Goal: Task Accomplishment & Management: Use online tool/utility

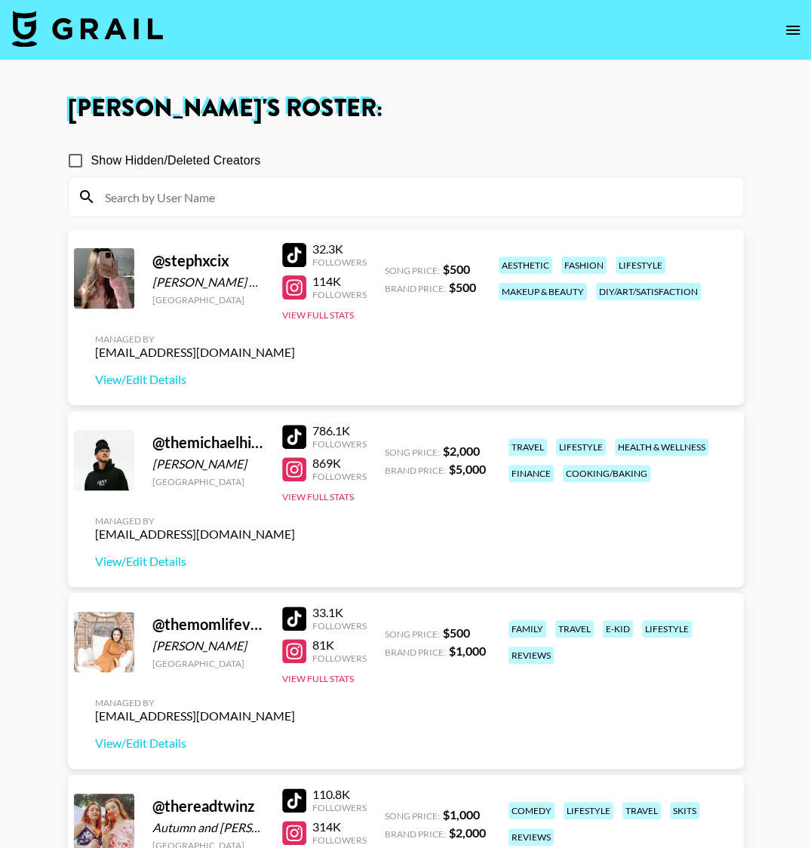
click at [791, 30] on icon "open drawer" at bounding box center [793, 30] width 18 height 18
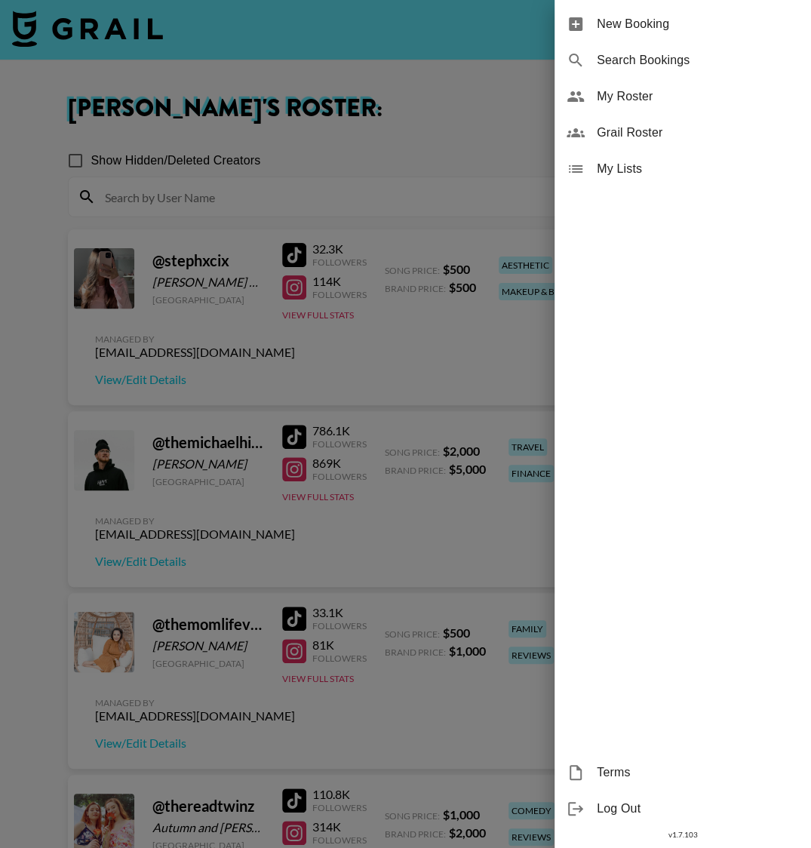
click at [647, 103] on span "My Roster" at bounding box center [698, 97] width 202 height 18
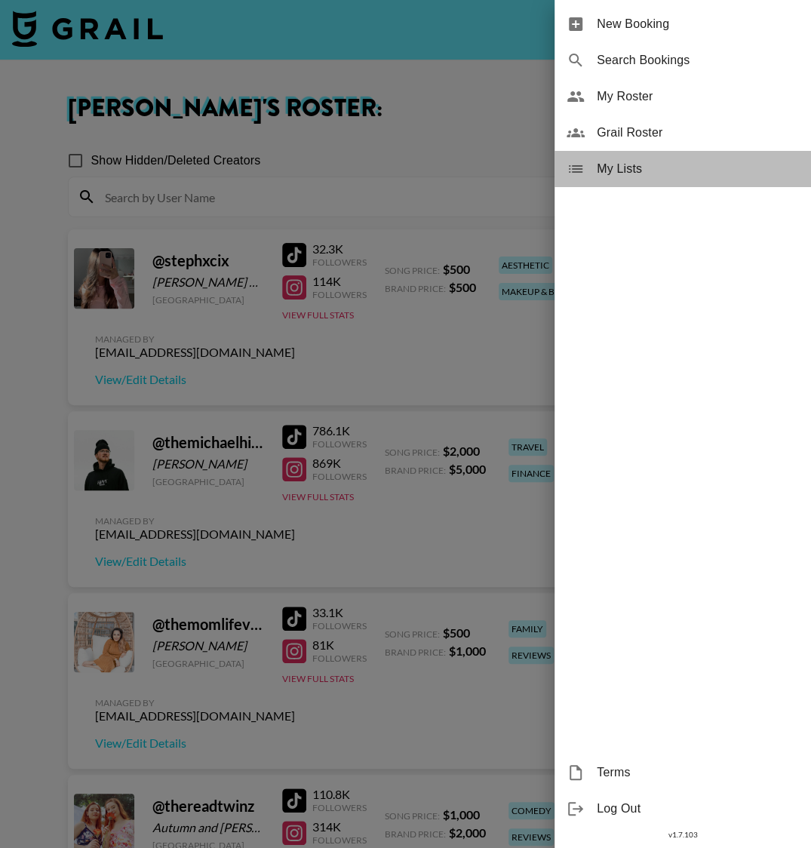
click at [624, 170] on span "My Lists" at bounding box center [698, 169] width 202 height 18
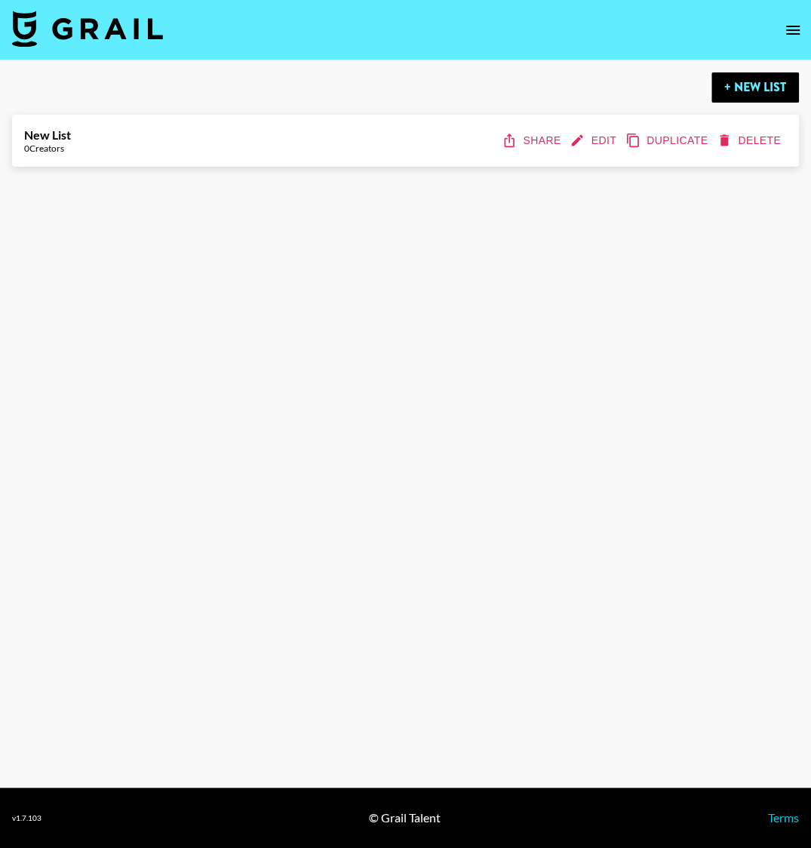
click at [796, 32] on icon "open drawer" at bounding box center [793, 30] width 18 height 18
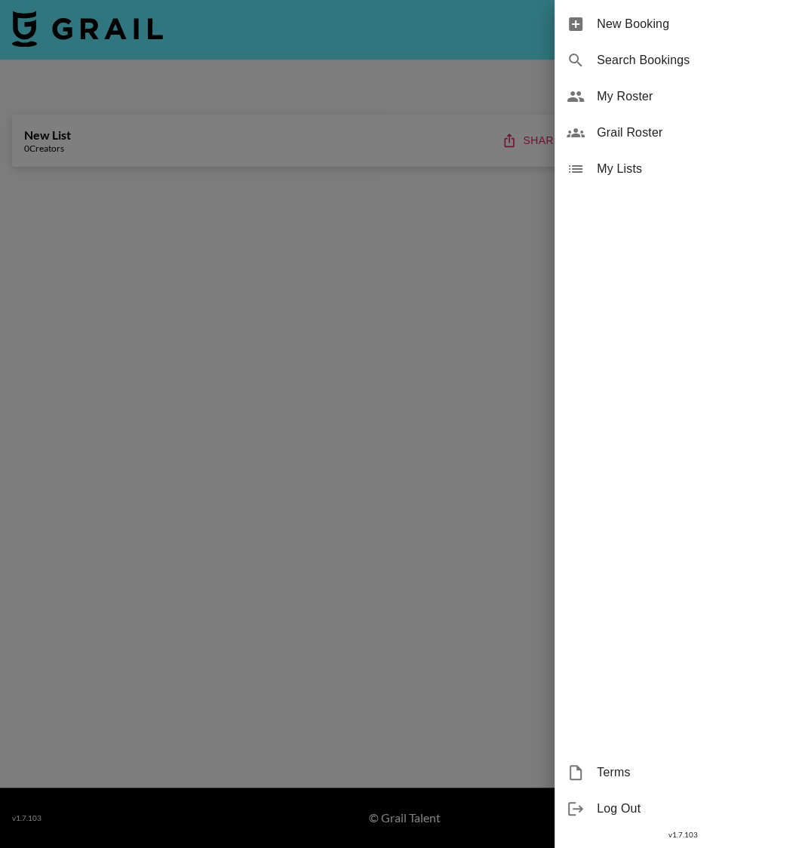
click at [647, 23] on span "New Booking" at bounding box center [698, 24] width 202 height 18
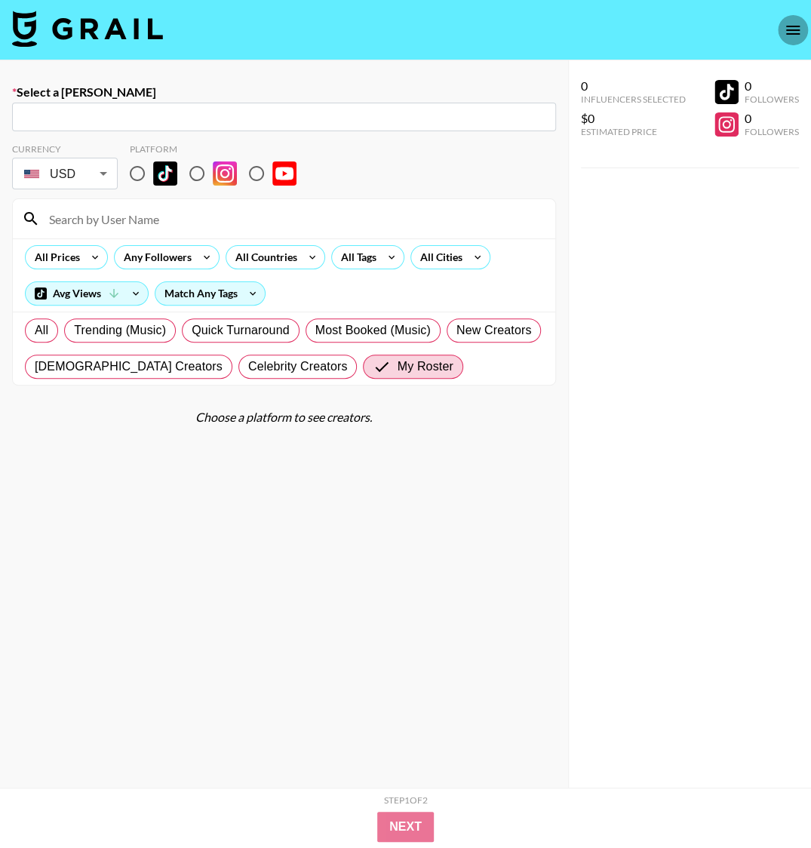
click at [785, 31] on icon "open drawer" at bounding box center [793, 30] width 18 height 18
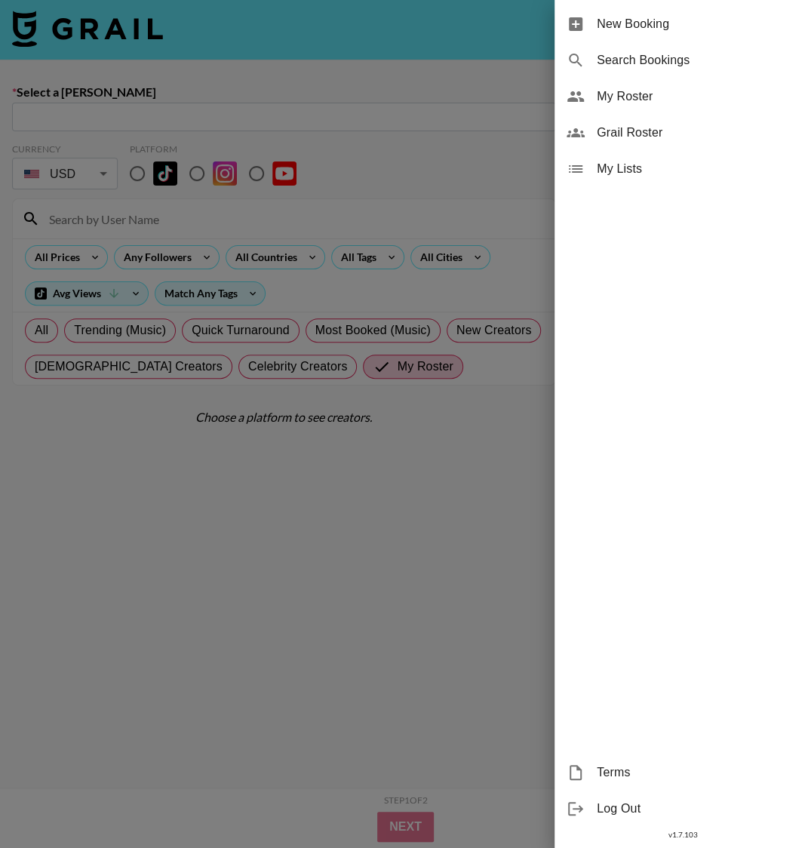
click at [711, 69] on span "Search Bookings" at bounding box center [698, 60] width 202 height 18
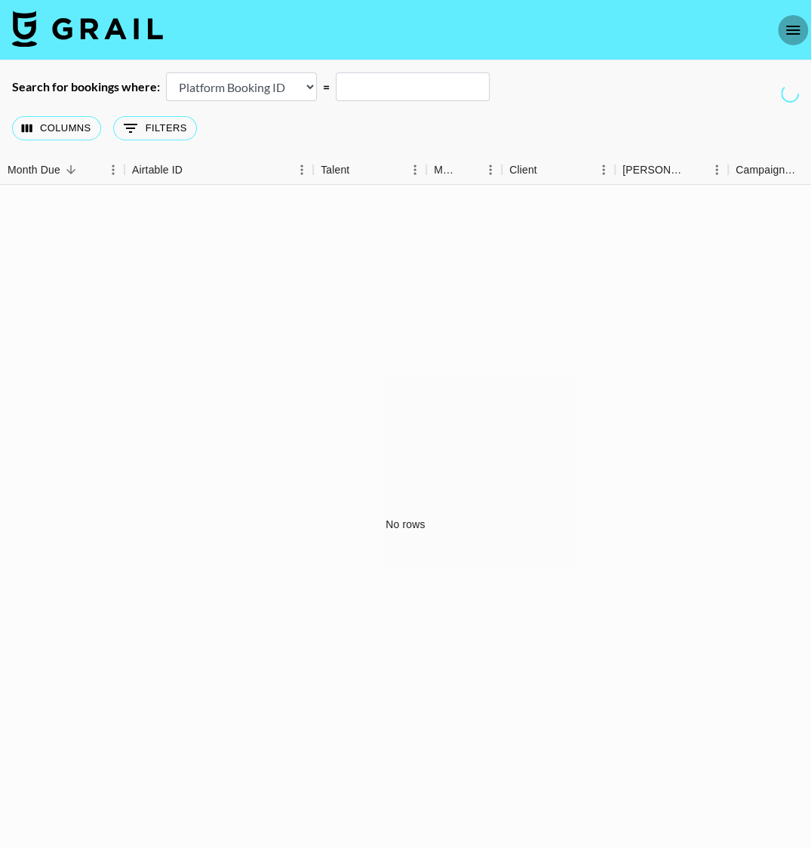
click at [786, 26] on icon "open drawer" at bounding box center [793, 30] width 14 height 9
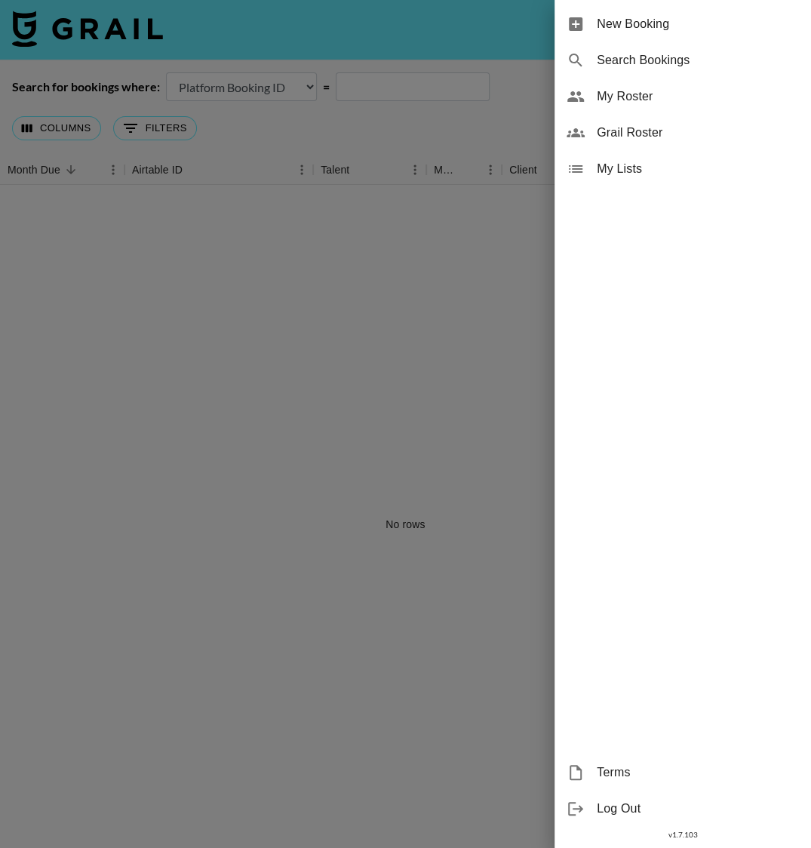
click at [406, 317] on div at bounding box center [405, 424] width 811 height 848
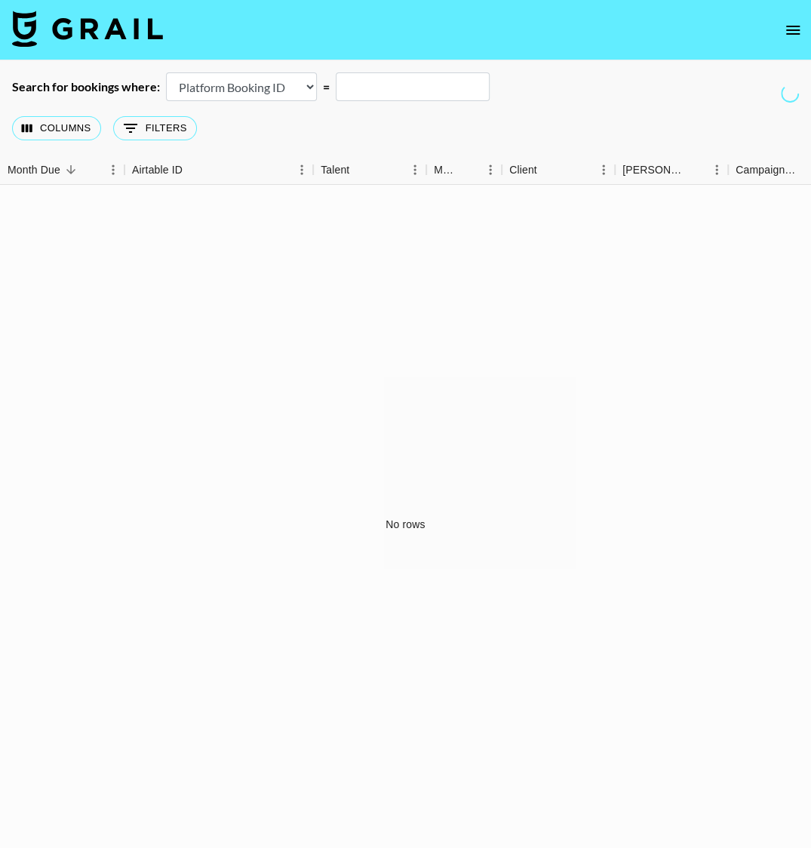
click at [270, 84] on select "Airtable Booking ID Platform Booking ID Platform Campaign ID" at bounding box center [241, 86] width 151 height 29
select select "campaignId"
click at [166, 72] on select "Airtable Booking ID Platform Booking ID Platform Campaign ID" at bounding box center [241, 86] width 151 height 29
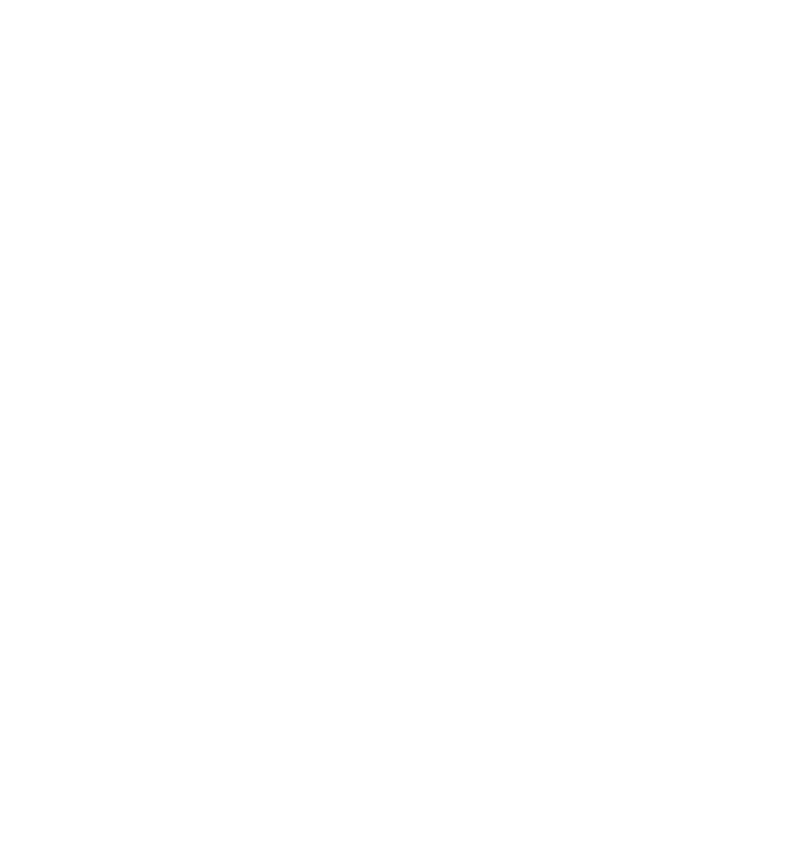
select select "id"
